Goal: Information Seeking & Learning: Compare options

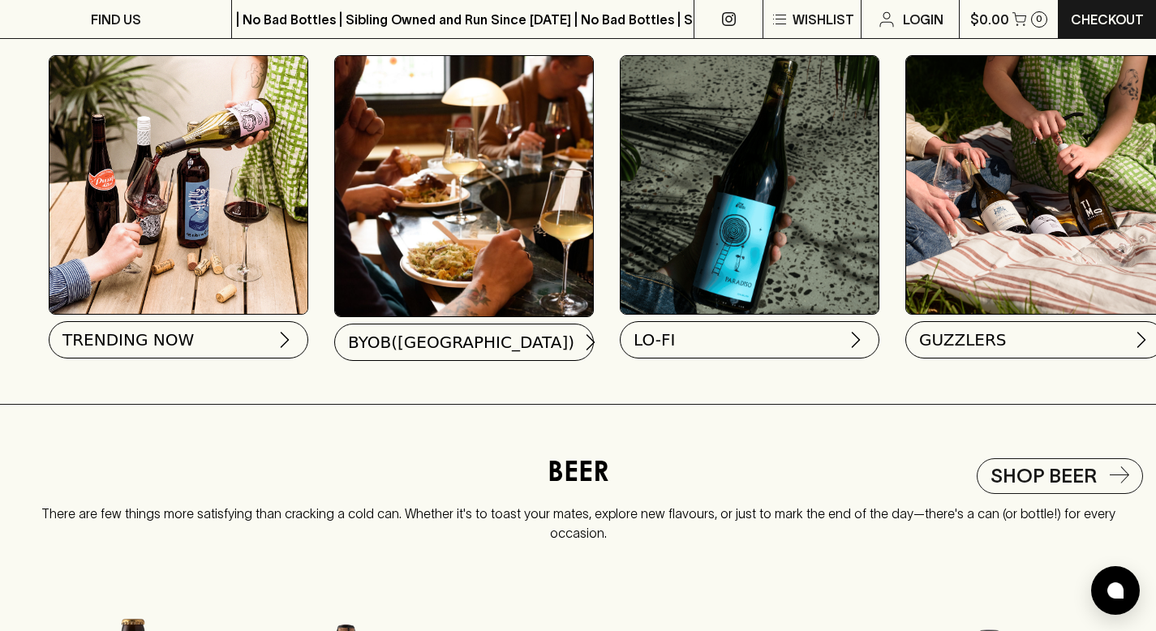
scroll to position [1593, 0]
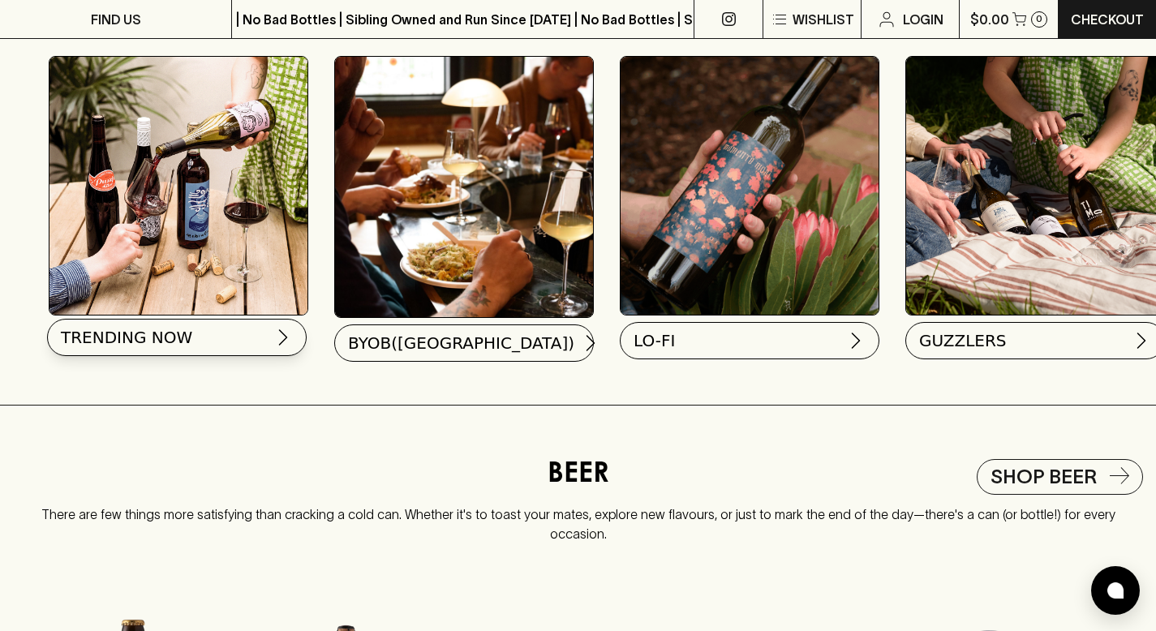
click at [134, 349] on span "TRENDING NOW" at bounding box center [126, 337] width 131 height 23
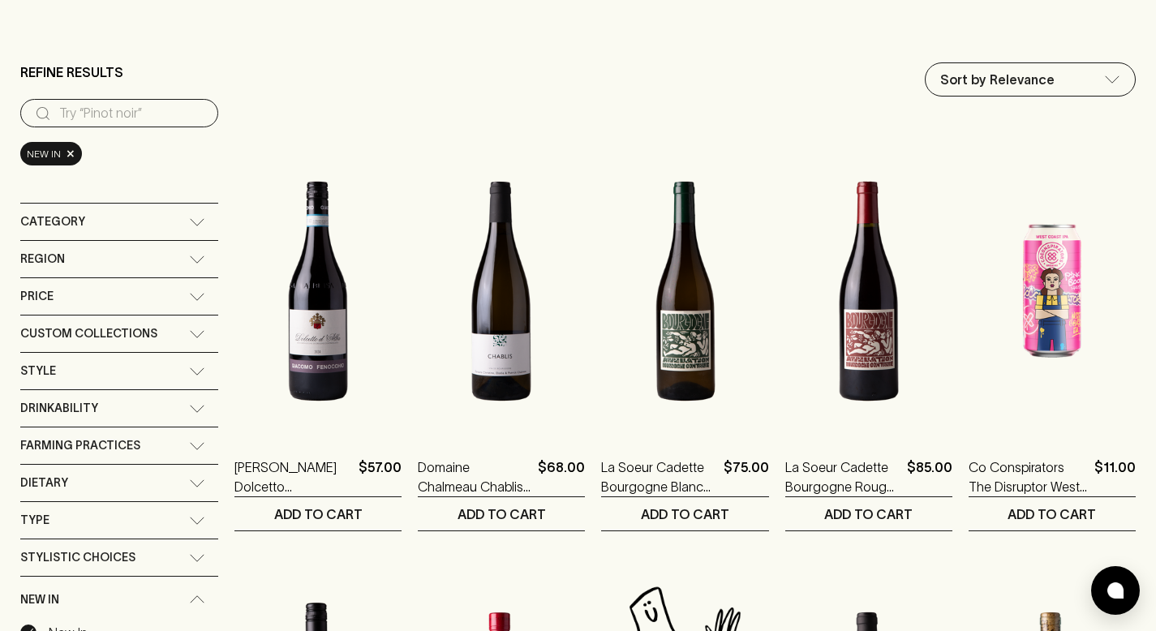
scroll to position [125, 0]
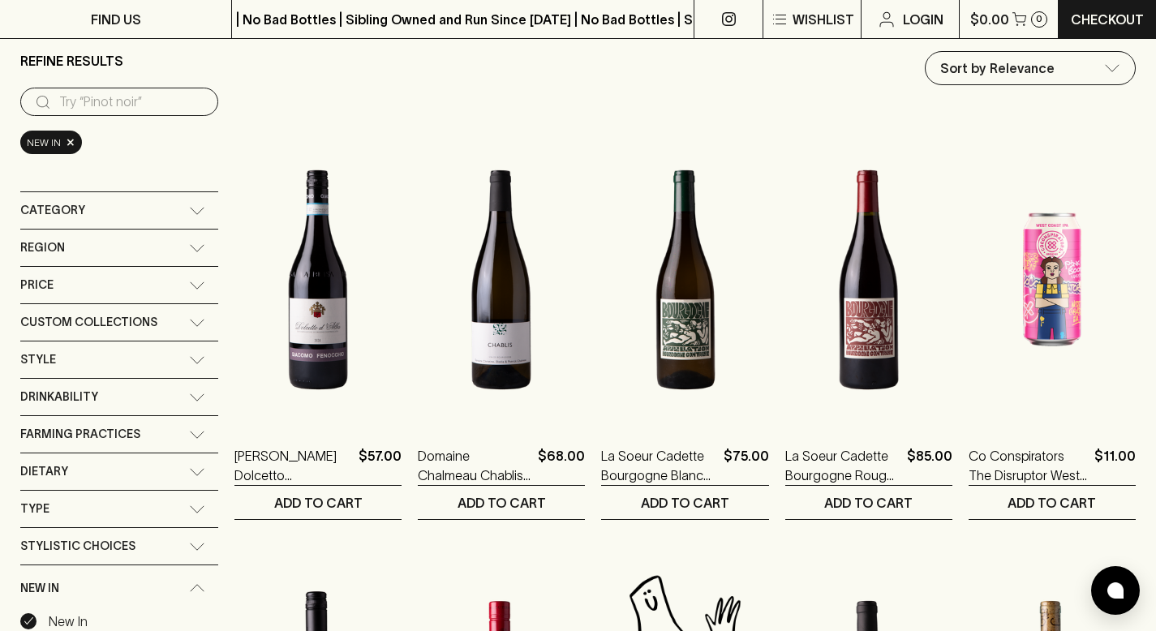
click at [216, 216] on div "Category" at bounding box center [119, 210] width 198 height 36
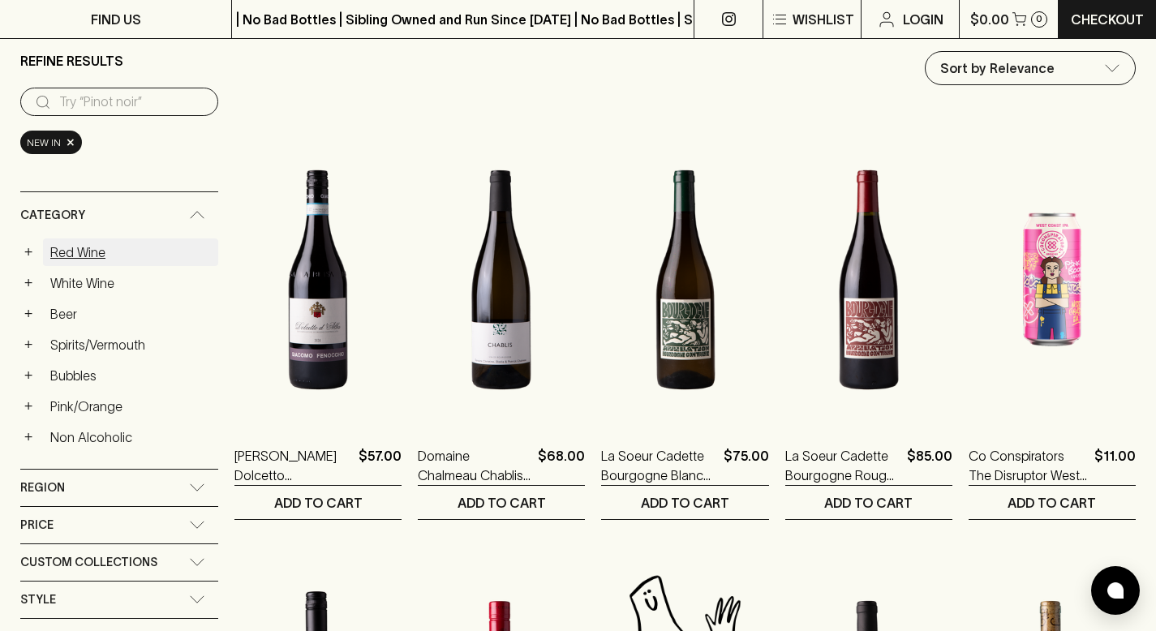
click at [137, 248] on link "Red Wine" at bounding box center [130, 252] width 175 height 28
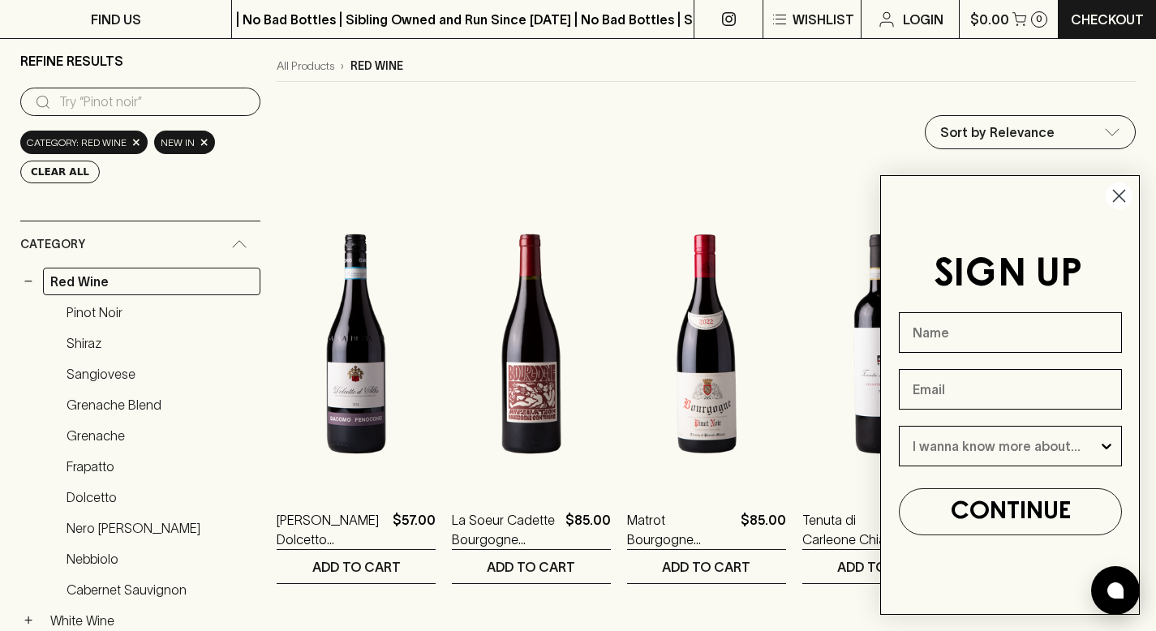
click at [1122, 196] on circle "Close dialog" at bounding box center [1118, 195] width 27 height 27
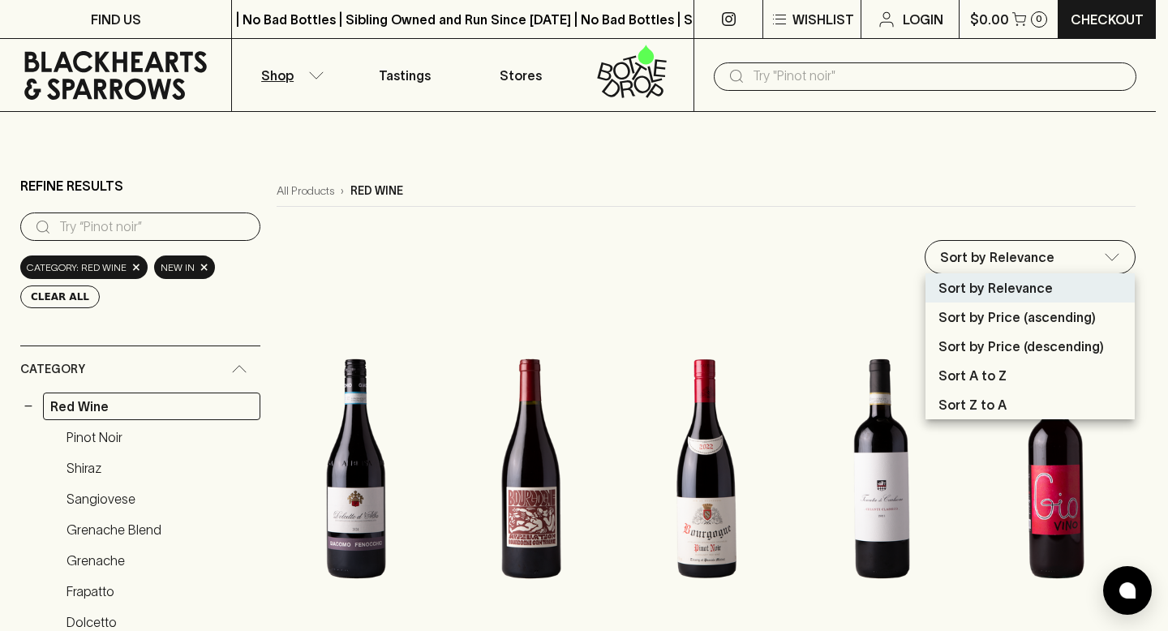
click at [1025, 341] on p "Sort by Price (descending)" at bounding box center [1020, 346] width 165 height 19
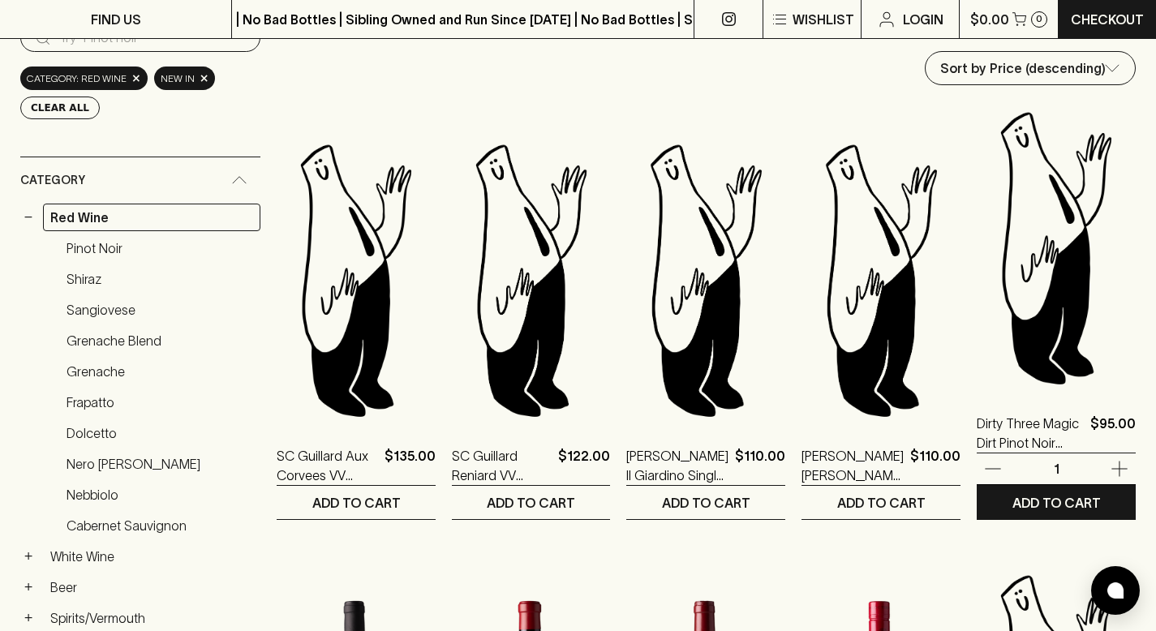
scroll to position [182, 0]
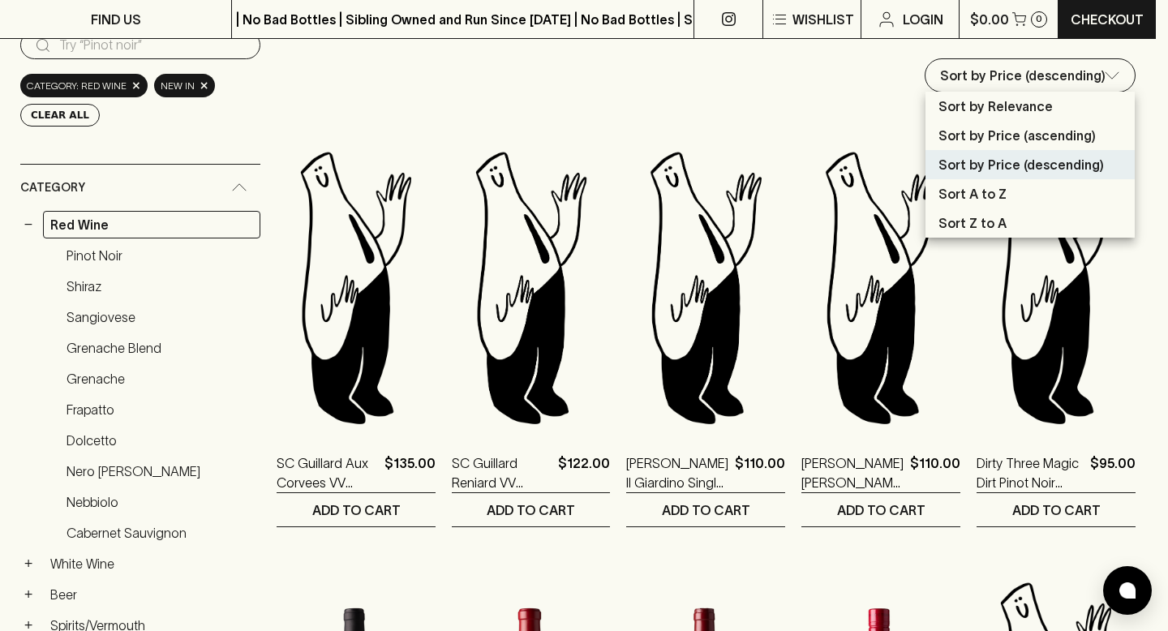
click at [999, 140] on p "Sort by Price (ascending)" at bounding box center [1016, 135] width 157 height 19
type input "price:asc"
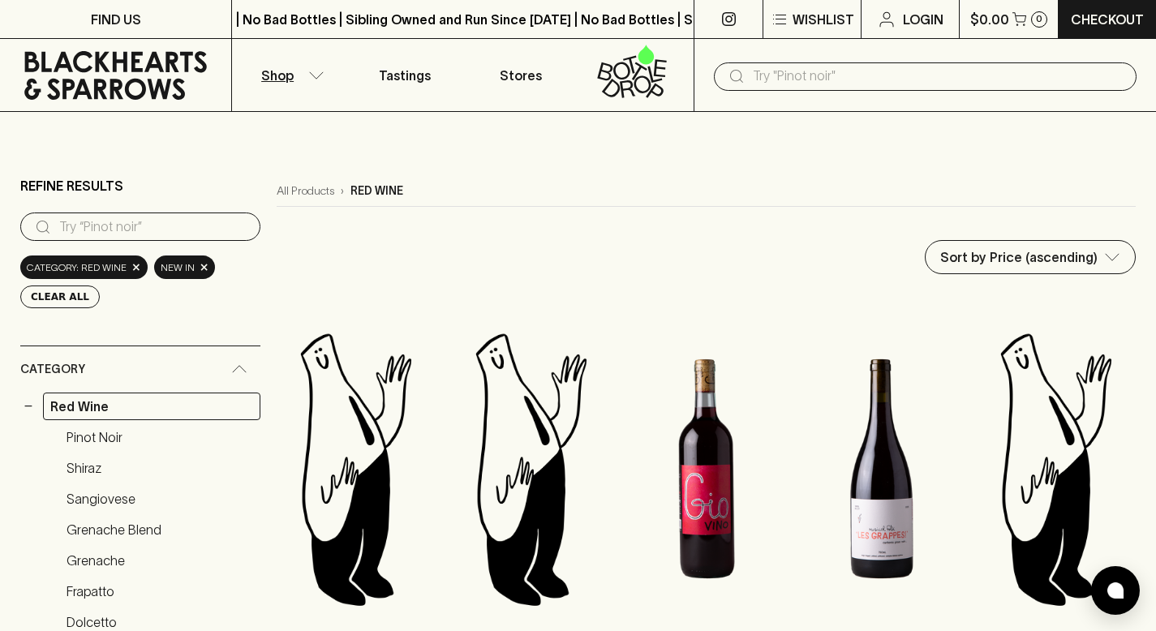
click at [113, 57] on icon at bounding box center [115, 75] width 182 height 49
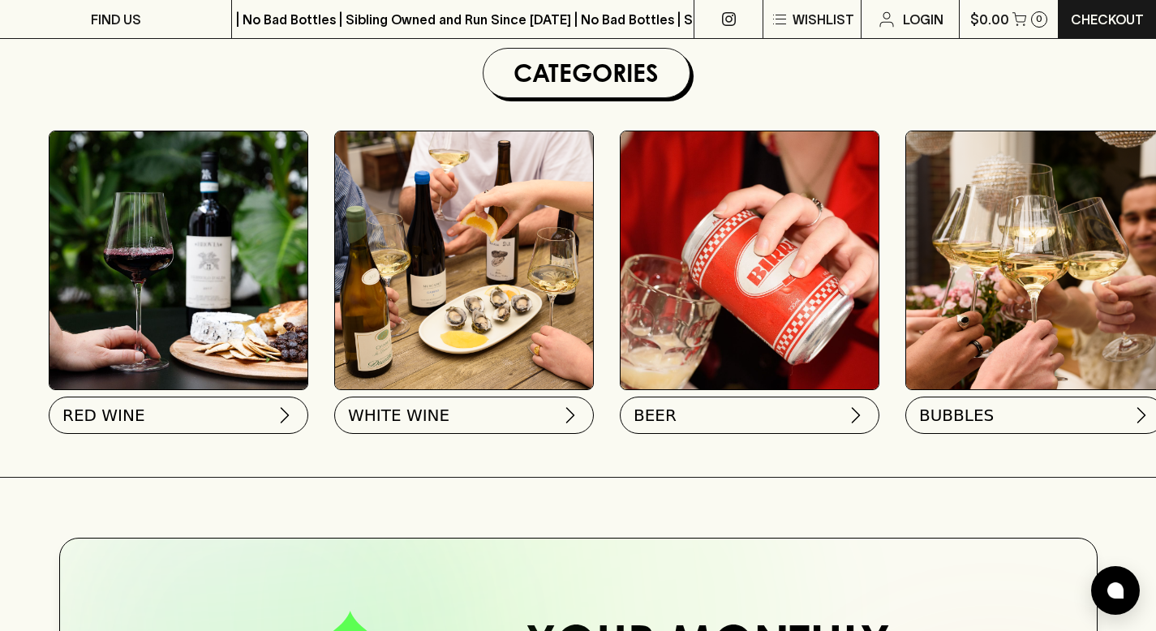
scroll to position [484, 0]
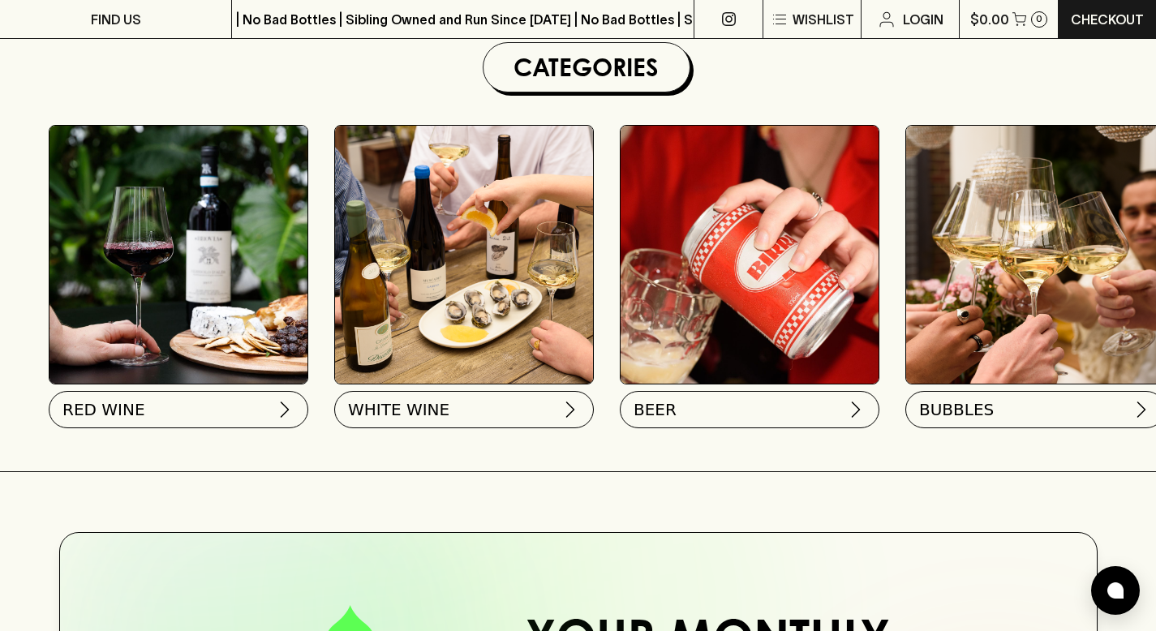
click at [226, 314] on img at bounding box center [178, 255] width 258 height 258
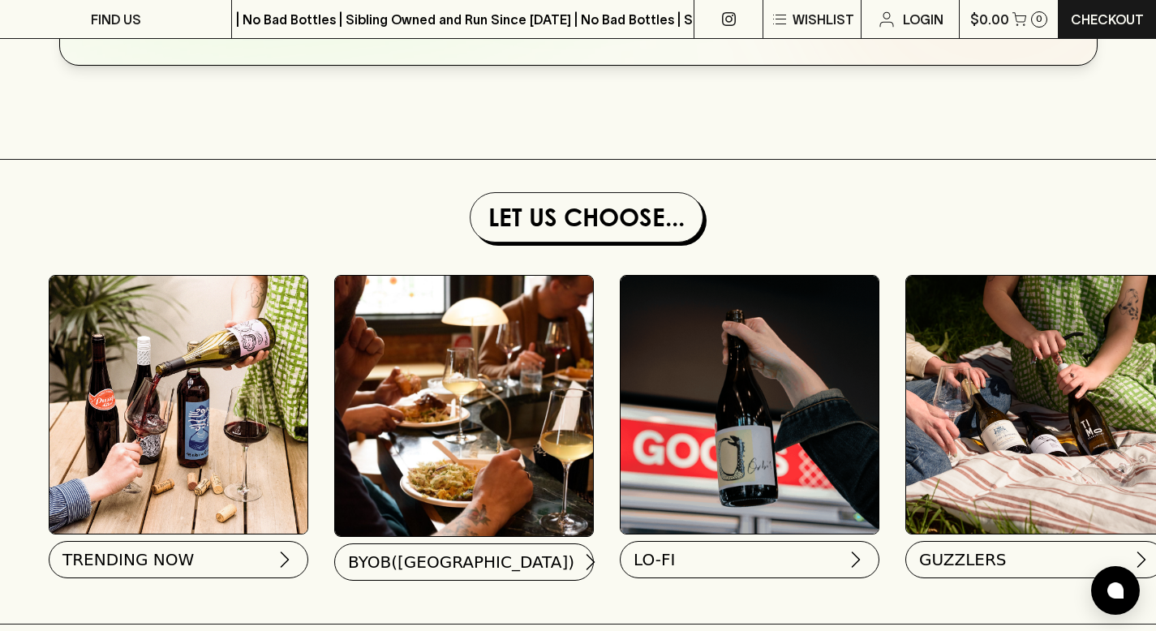
scroll to position [1413, 0]
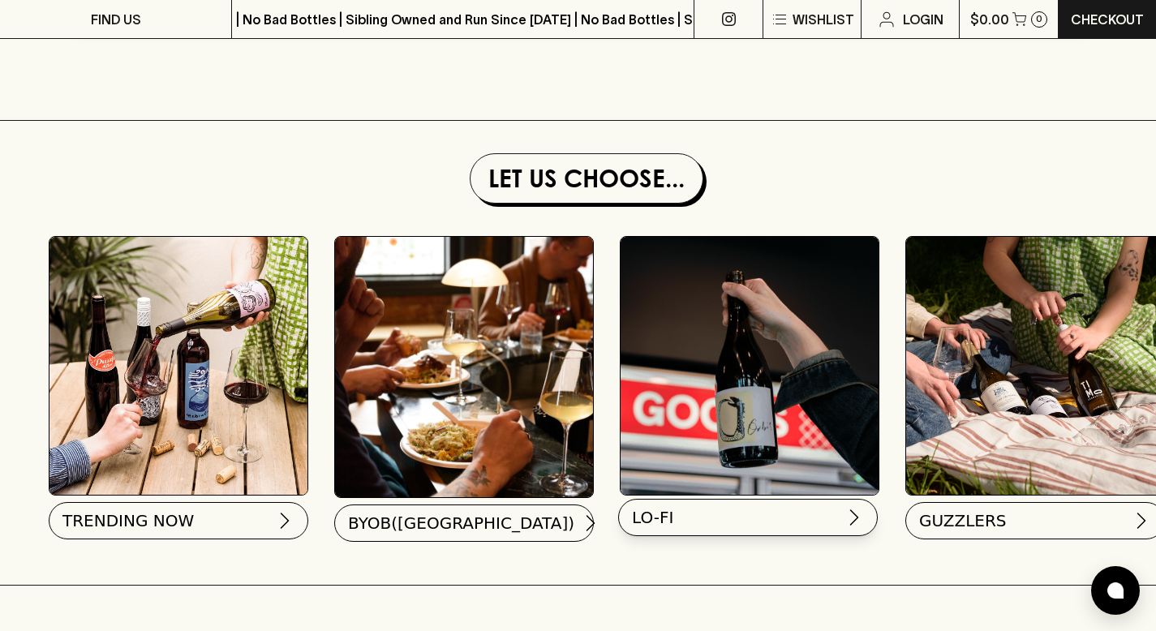
click at [694, 526] on button "LO-FI" at bounding box center [748, 517] width 260 height 37
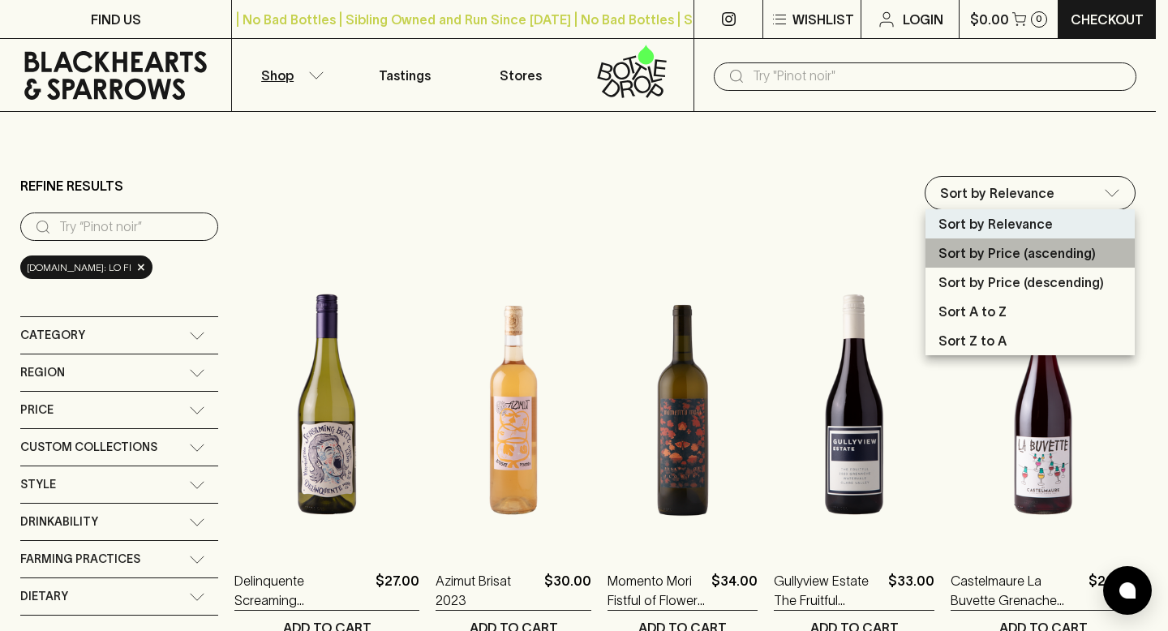
click at [1062, 260] on p "Sort by Price (ascending)" at bounding box center [1016, 252] width 157 height 19
type input "price:asc"
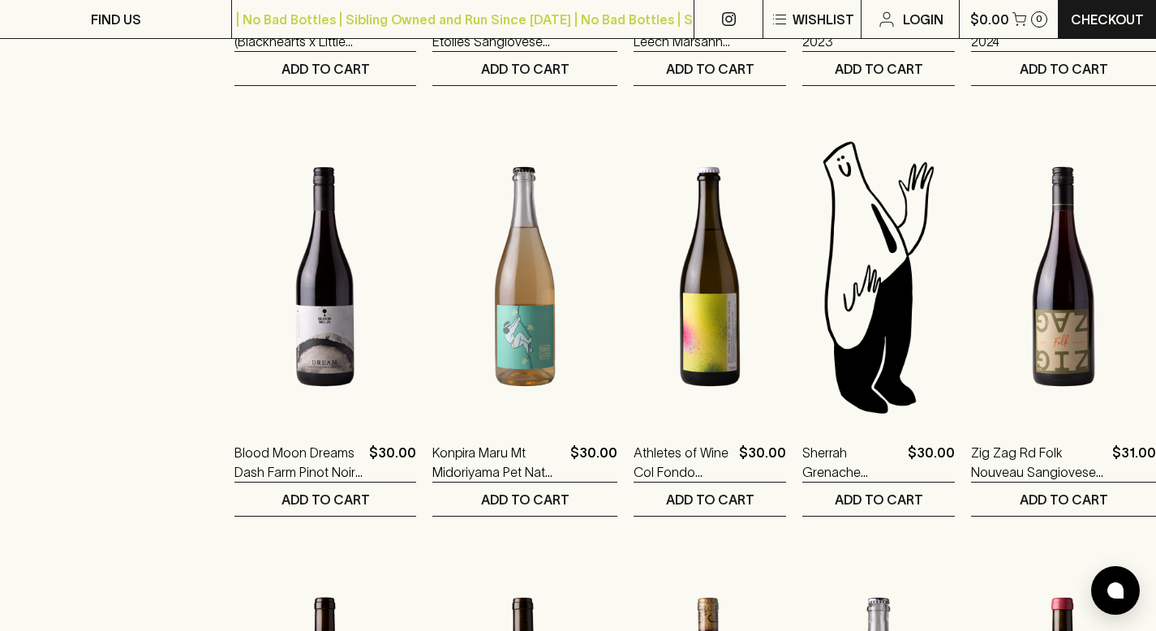
scroll to position [990, 0]
